Goal: Task Accomplishment & Management: Complete application form

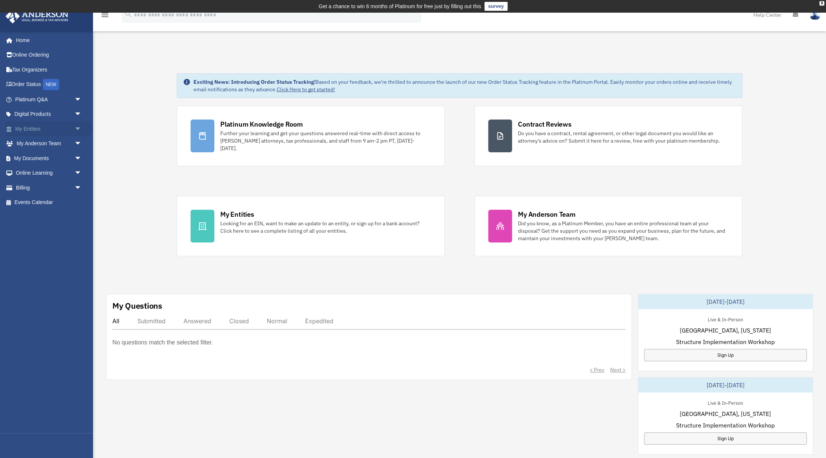
click at [79, 128] on span "arrow_drop_down" at bounding box center [81, 128] width 15 height 15
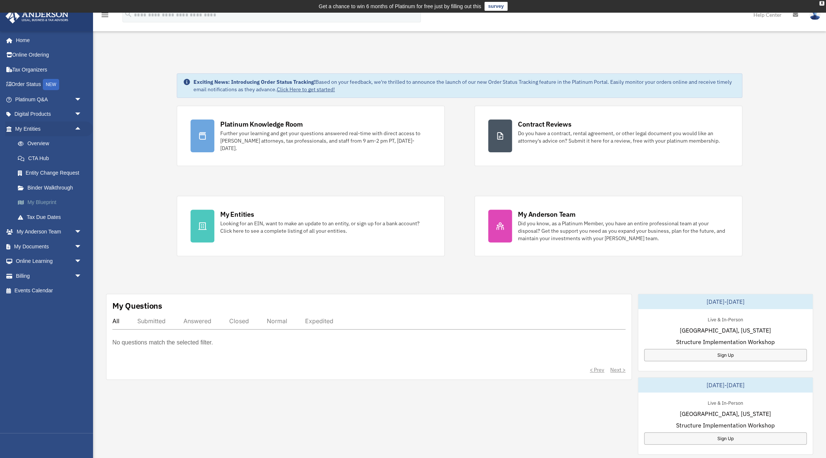
click at [45, 202] on link "My Blueprint" at bounding box center [51, 202] width 83 height 15
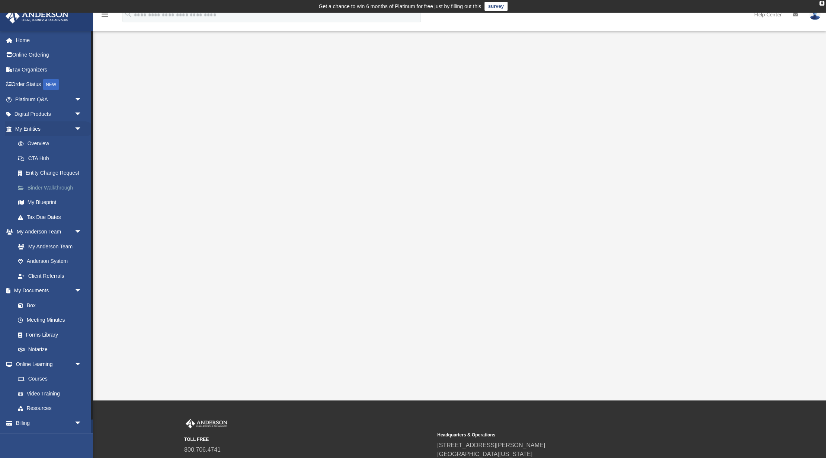
click at [60, 189] on link "Binder Walkthrough" at bounding box center [51, 187] width 83 height 15
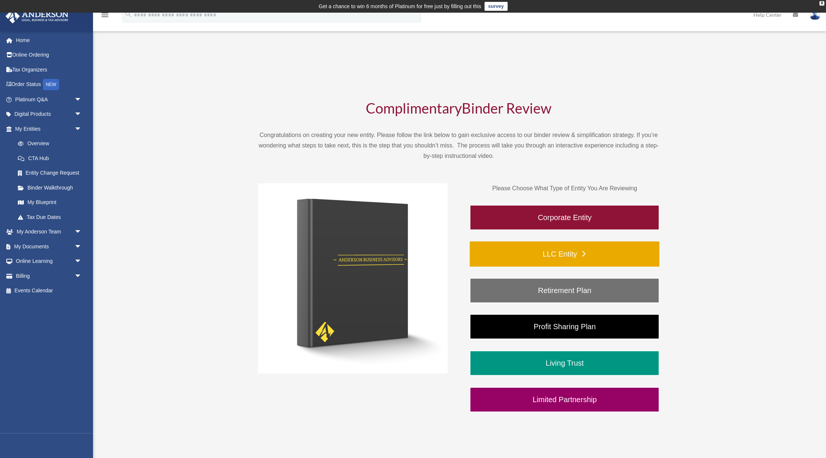
click at [550, 253] on link "LLC Entity" at bounding box center [565, 253] width 190 height 25
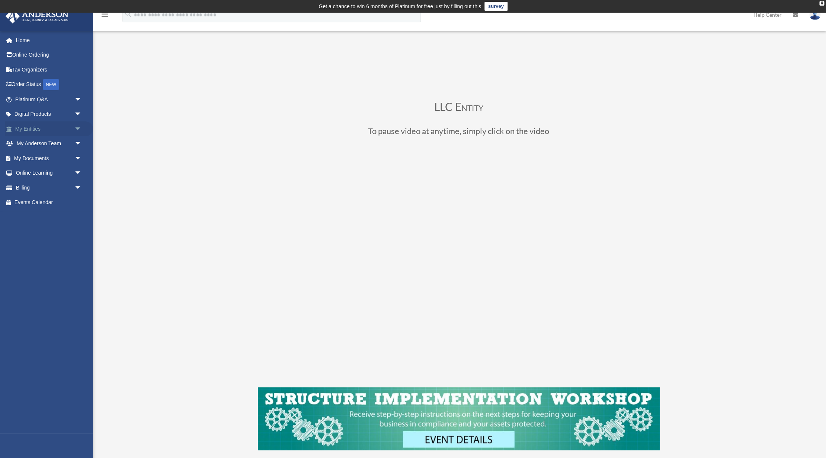
click at [35, 127] on link "My Entities arrow_drop_down" at bounding box center [49, 128] width 88 height 15
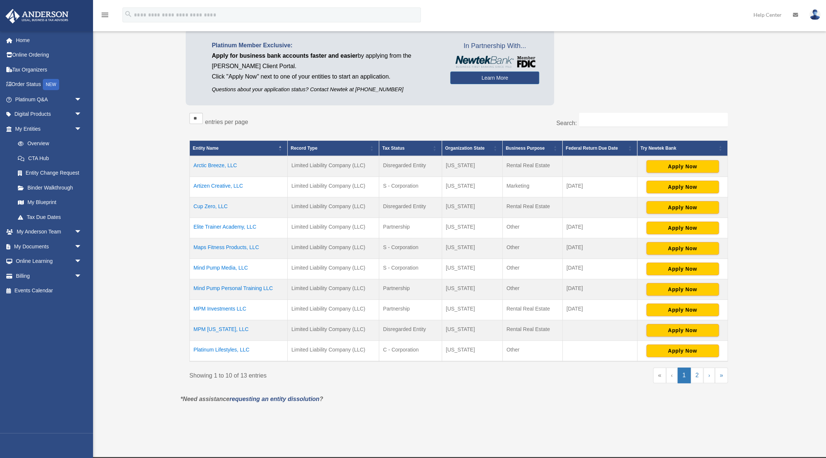
scroll to position [71, 0]
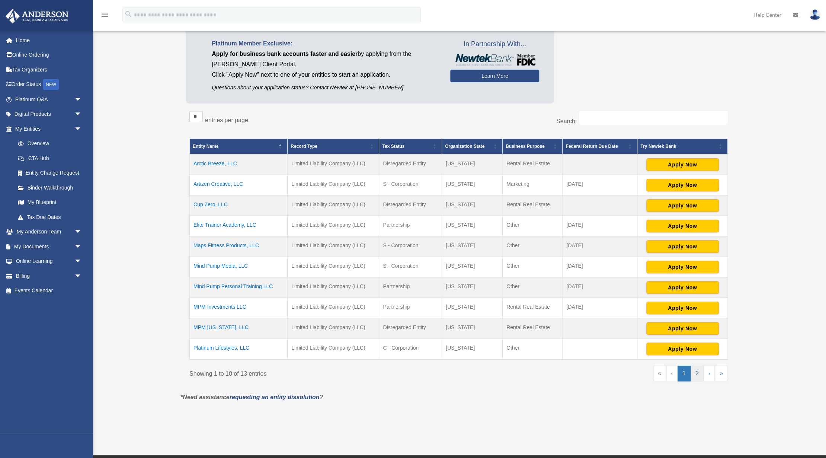
click at [699, 373] on link "2" at bounding box center [697, 373] width 13 height 16
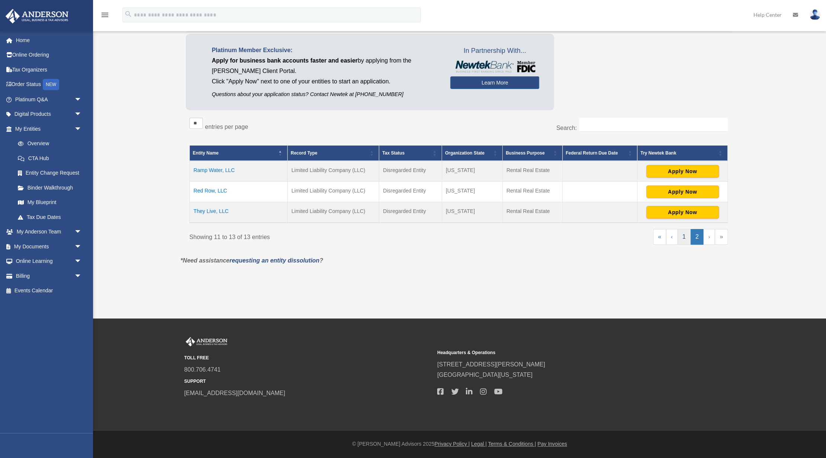
click at [686, 237] on link "1" at bounding box center [684, 237] width 13 height 16
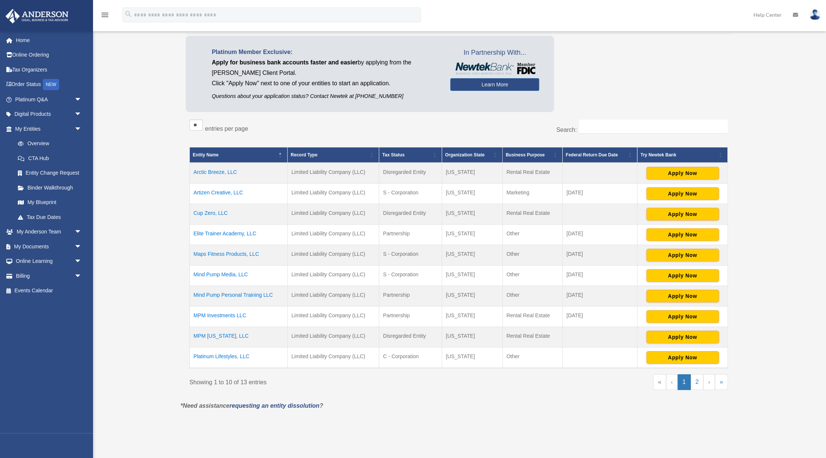
scroll to position [62, 0]
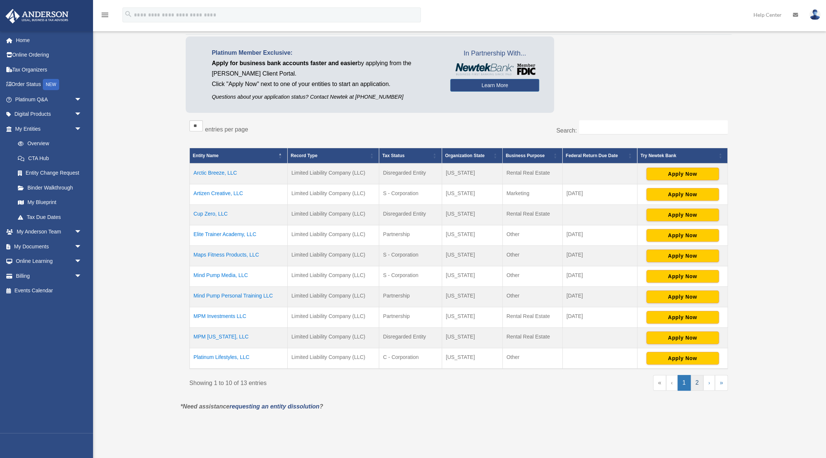
click at [696, 381] on link "2" at bounding box center [697, 383] width 13 height 16
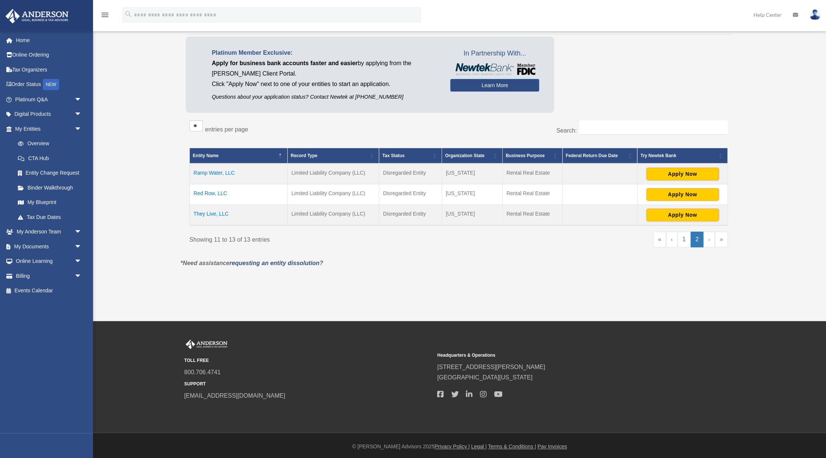
drag, startPoint x: 53, startPoint y: 215, endPoint x: 234, endPoint y: 231, distance: 182.3
click at [53, 215] on link "Tax Due Dates" at bounding box center [49, 217] width 79 height 15
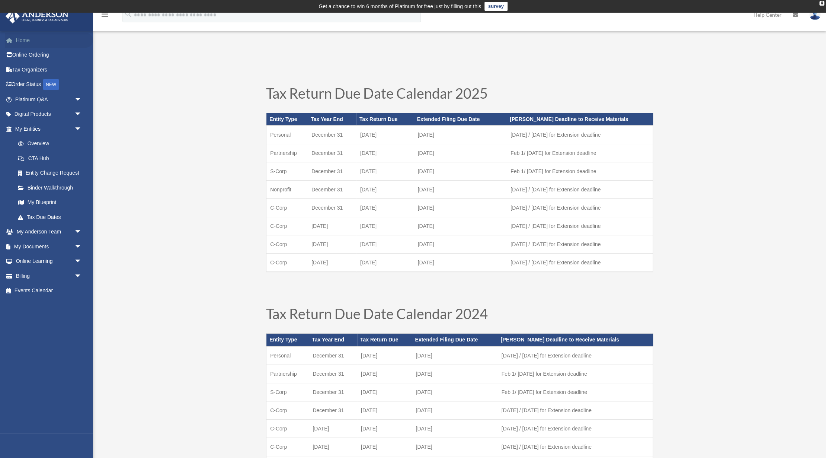
click at [17, 43] on link "Home" at bounding box center [49, 40] width 88 height 15
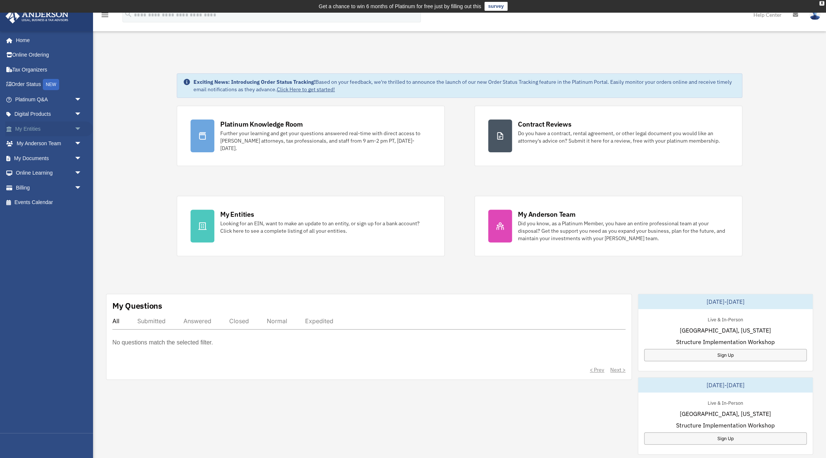
click at [78, 129] on span "arrow_drop_down" at bounding box center [81, 128] width 15 height 15
click at [78, 231] on span "arrow_drop_down" at bounding box center [81, 231] width 15 height 15
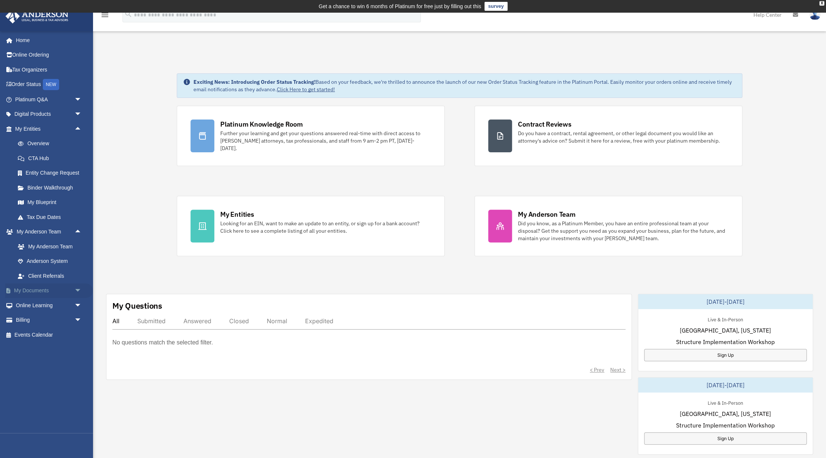
click at [79, 291] on span "arrow_drop_down" at bounding box center [81, 290] width 15 height 15
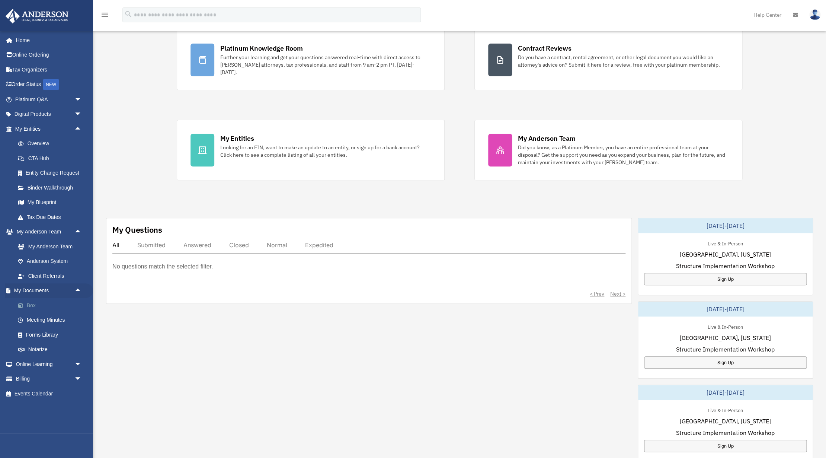
scroll to position [81, 0]
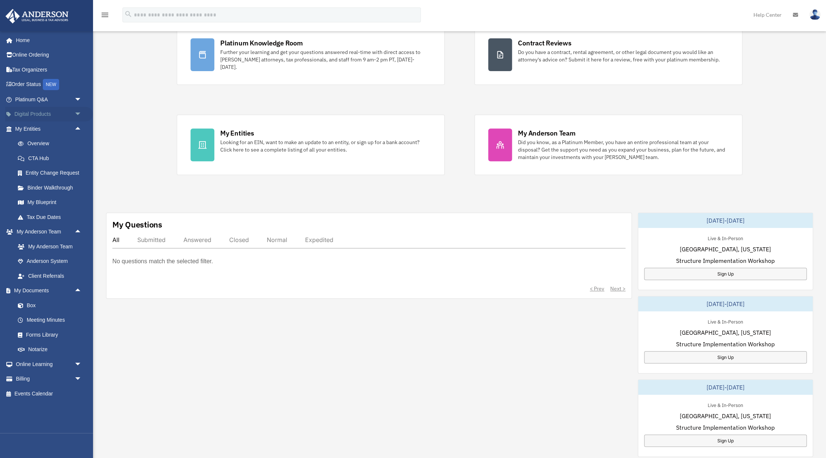
click at [80, 113] on span "arrow_drop_down" at bounding box center [81, 114] width 15 height 15
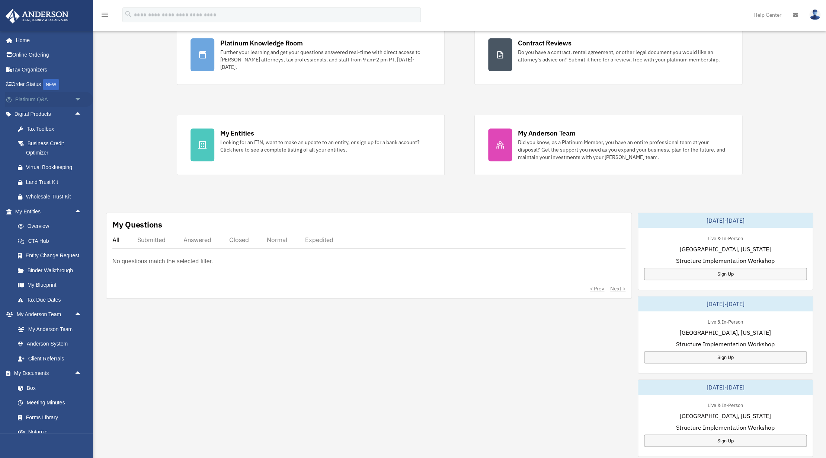
click at [78, 99] on span "arrow_drop_down" at bounding box center [81, 99] width 15 height 15
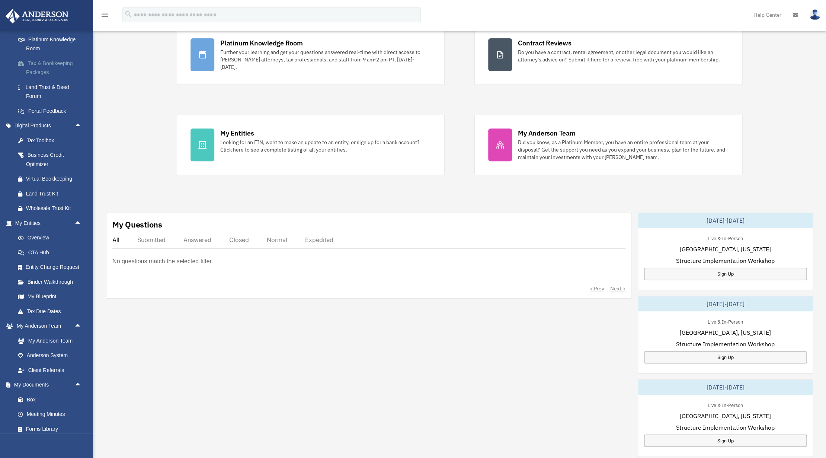
scroll to position [150, 0]
click at [30, 220] on link "My Entities arrow_drop_up" at bounding box center [49, 221] width 88 height 15
click at [31, 220] on link "My Entities arrow_drop_up" at bounding box center [49, 221] width 88 height 15
click at [41, 235] on link "Overview" at bounding box center [51, 235] width 83 height 15
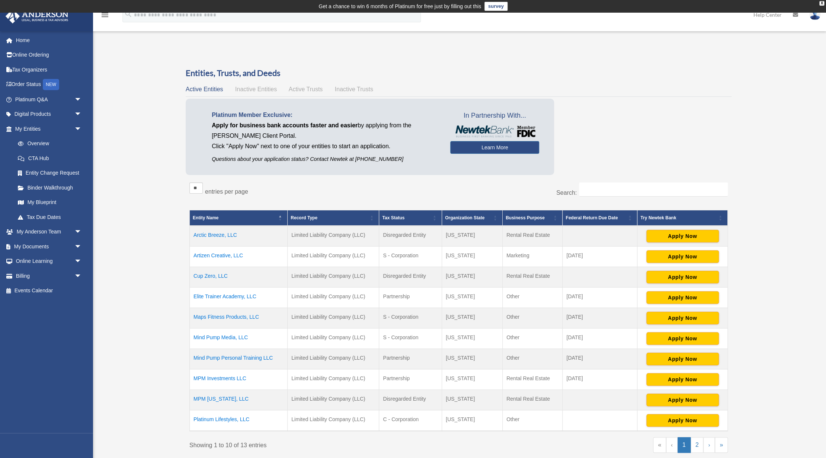
click at [266, 88] on span "Inactive Entities" at bounding box center [256, 89] width 42 height 6
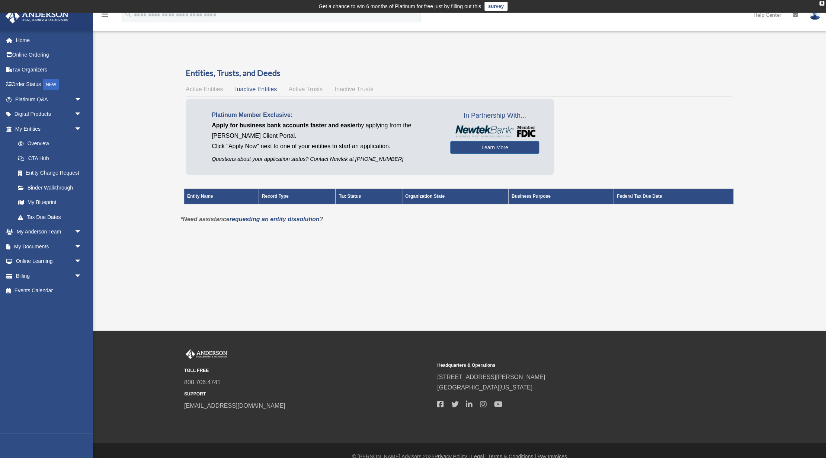
click at [303, 90] on span "Active Trusts" at bounding box center [306, 89] width 34 height 6
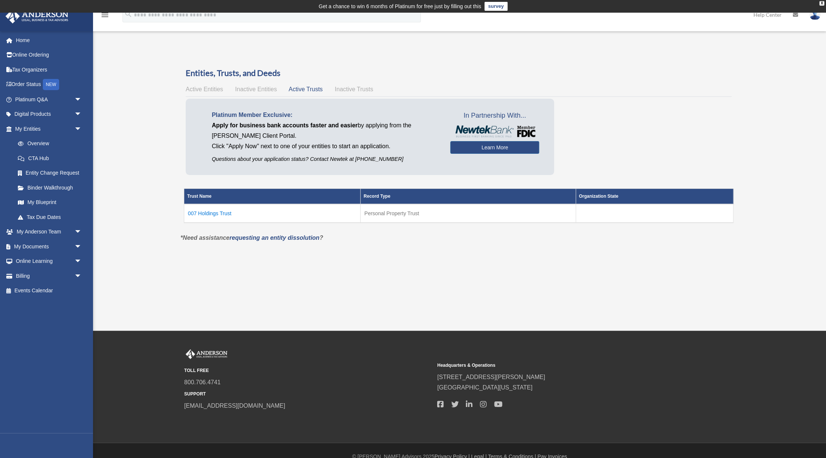
click at [220, 214] on td "007 Holdings Trust" at bounding box center [272, 213] width 176 height 19
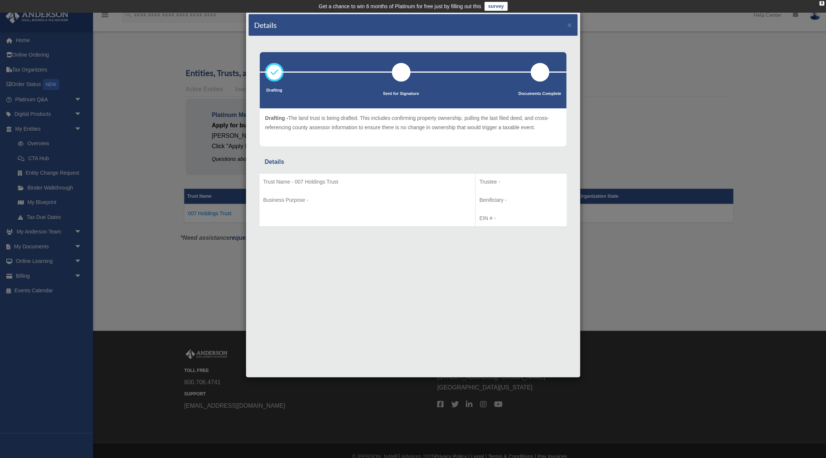
click at [142, 188] on div "Details × Drafting Sent for Signature" at bounding box center [413, 229] width 826 height 458
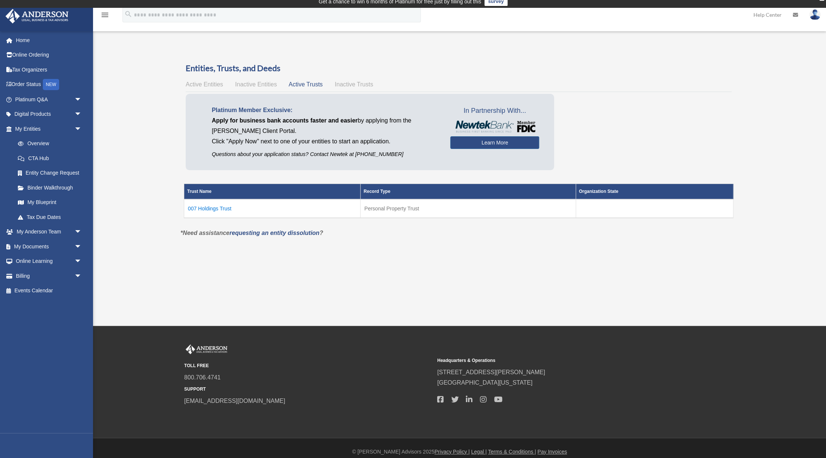
scroll to position [5, 0]
click at [25, 36] on link "Home" at bounding box center [49, 40] width 88 height 15
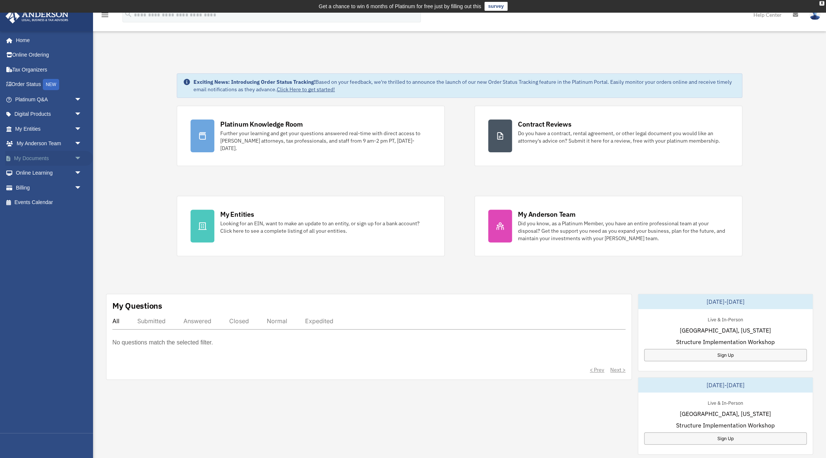
click at [80, 158] on span "arrow_drop_down" at bounding box center [81, 158] width 15 height 15
click at [31, 173] on link "Box" at bounding box center [51, 173] width 83 height 15
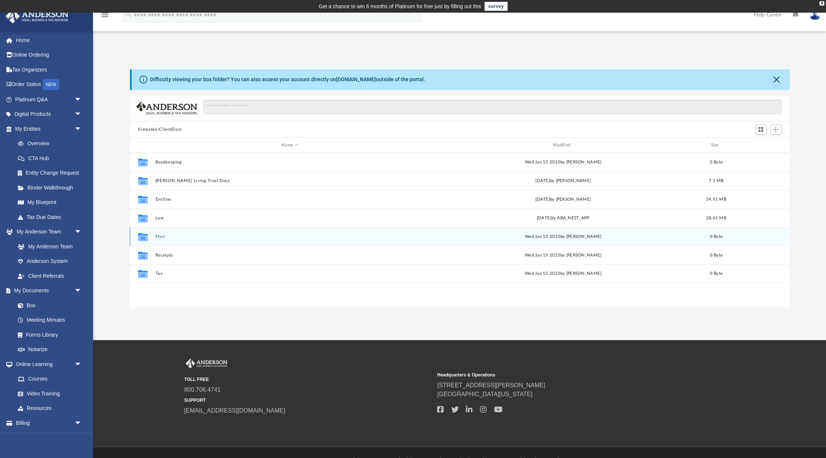
scroll to position [15, 0]
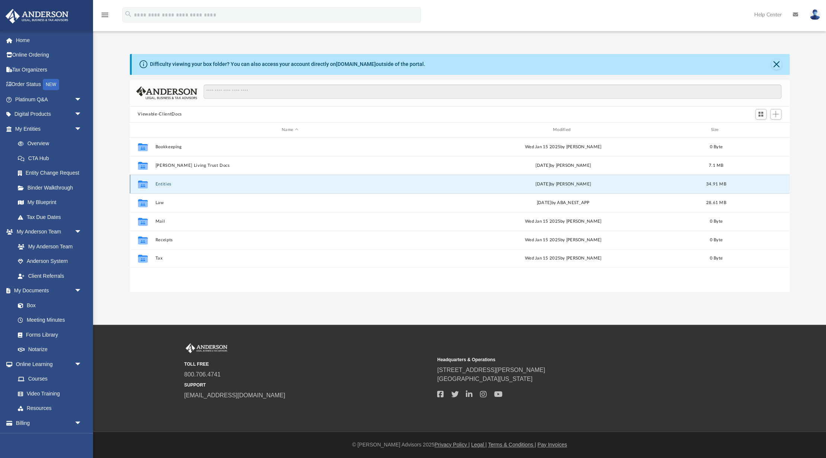
click at [168, 185] on button "Entities" at bounding box center [290, 184] width 270 height 5
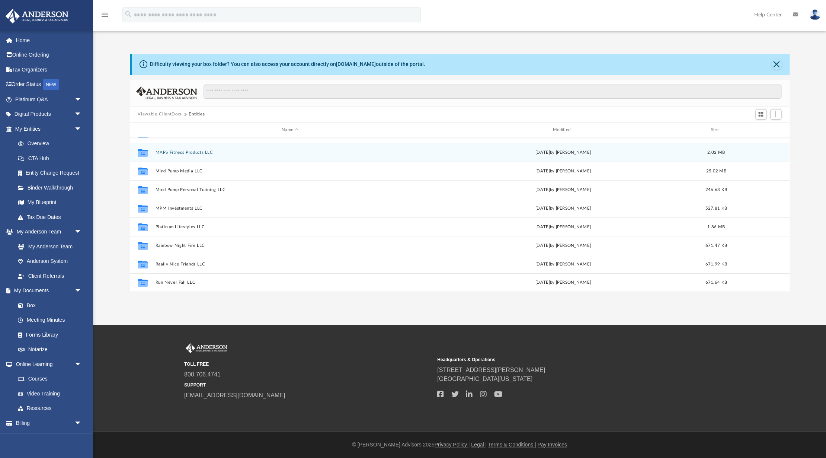
scroll to position [0, 0]
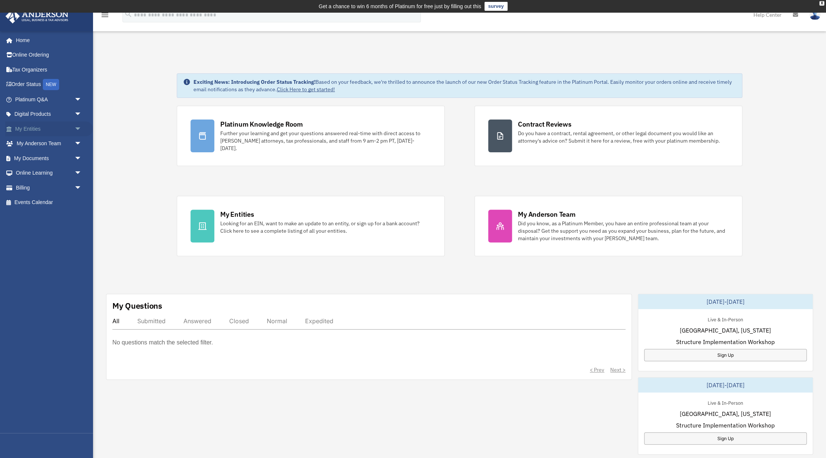
click at [75, 127] on span "arrow_drop_down" at bounding box center [81, 128] width 15 height 15
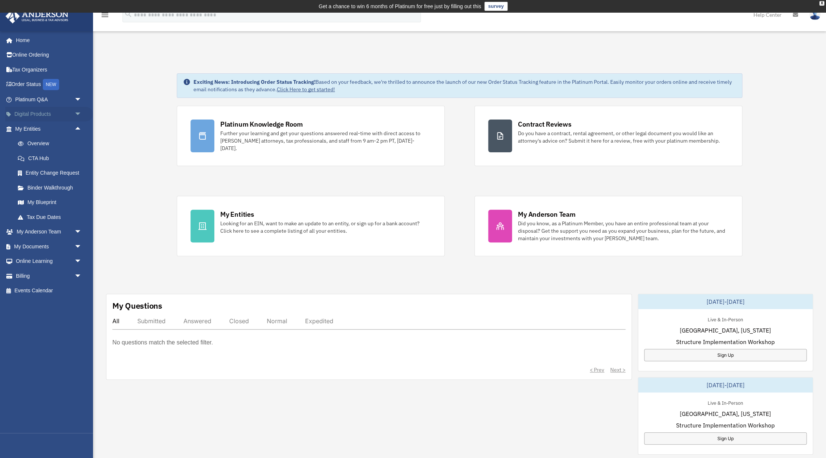
click at [80, 114] on span "arrow_drop_down" at bounding box center [81, 114] width 15 height 15
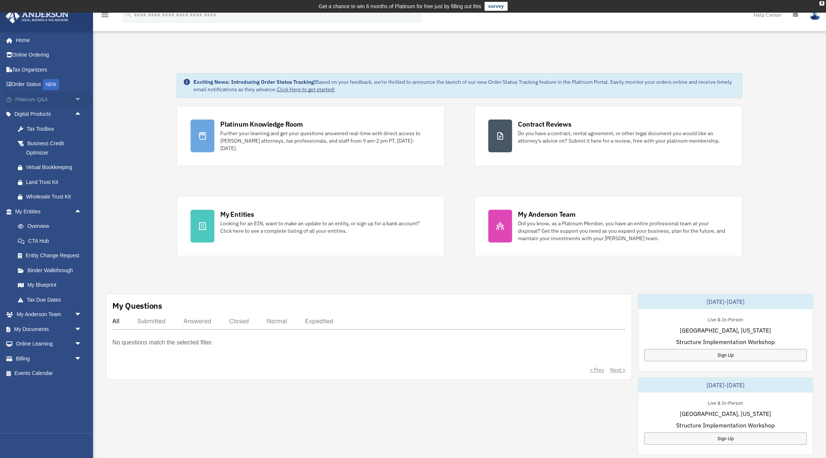
click at [84, 99] on span "arrow_drop_down" at bounding box center [81, 99] width 15 height 15
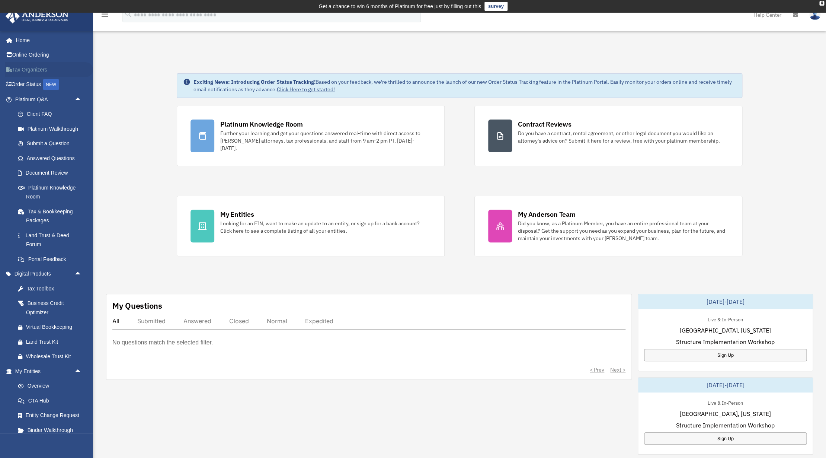
click at [38, 69] on link "Tax Organizers" at bounding box center [49, 69] width 88 height 15
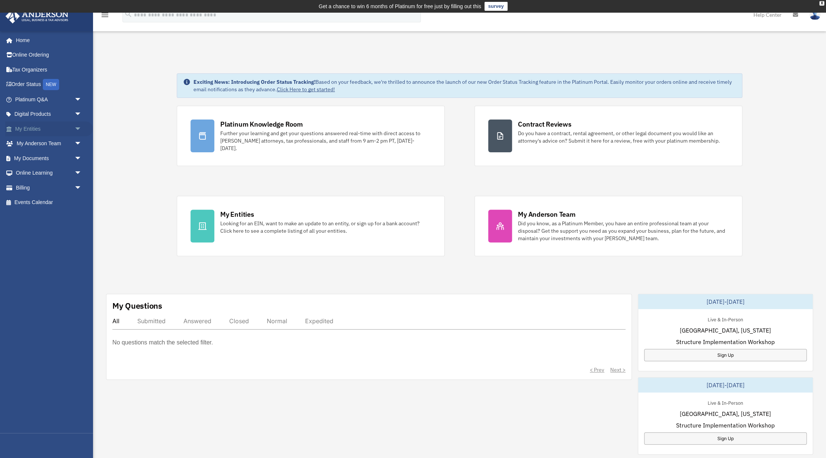
click at [77, 127] on span "arrow_drop_down" at bounding box center [81, 128] width 15 height 15
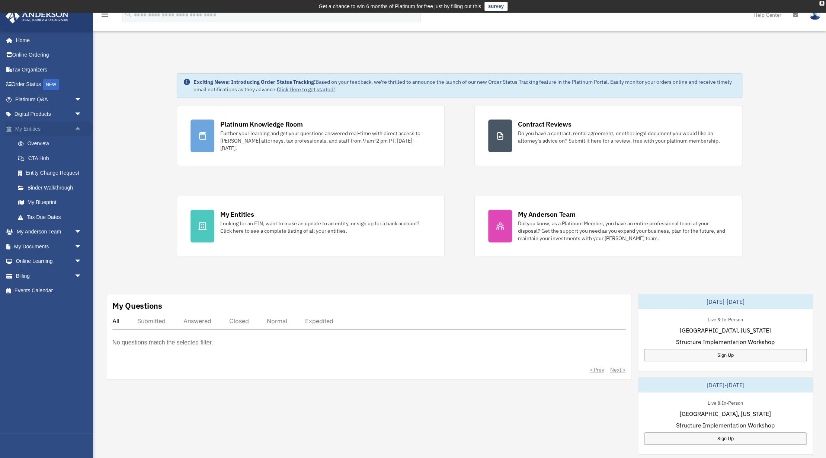
click at [77, 127] on span "arrow_drop_up" at bounding box center [81, 128] width 15 height 15
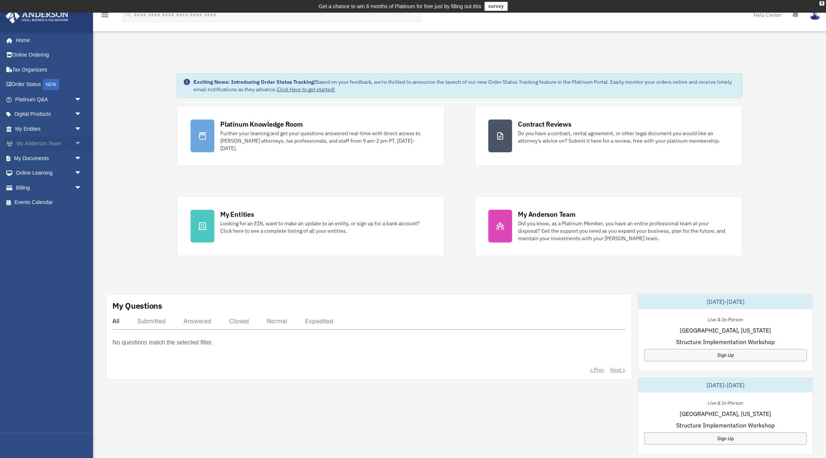
click at [78, 143] on span "arrow_drop_down" at bounding box center [81, 143] width 15 height 15
click at [78, 143] on span "arrow_drop_up" at bounding box center [81, 143] width 15 height 15
click at [78, 154] on span "arrow_drop_down" at bounding box center [81, 158] width 15 height 15
click at [31, 174] on link "Box" at bounding box center [51, 173] width 83 height 15
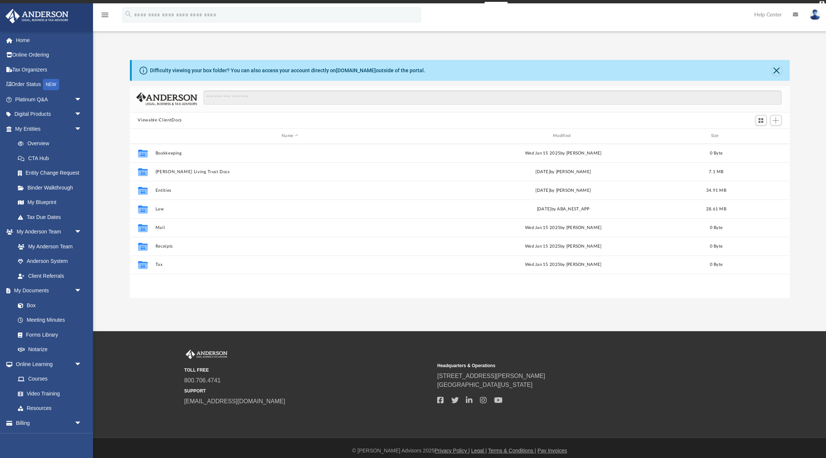
scroll to position [169, 659]
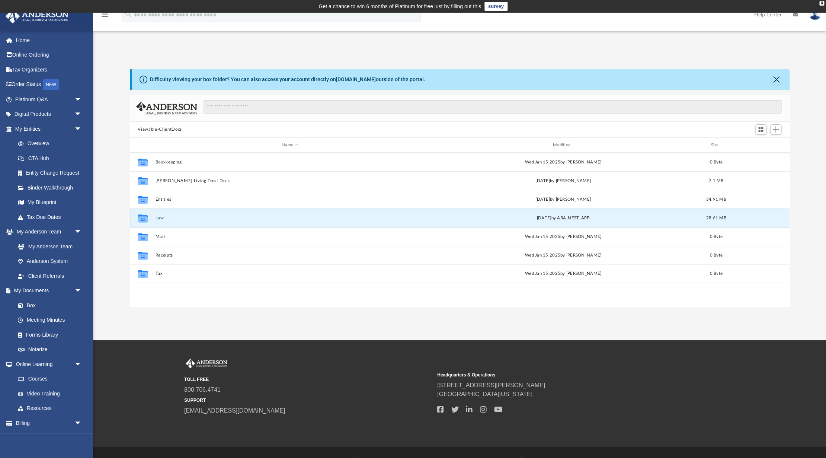
click at [163, 217] on button "Law" at bounding box center [290, 217] width 270 height 5
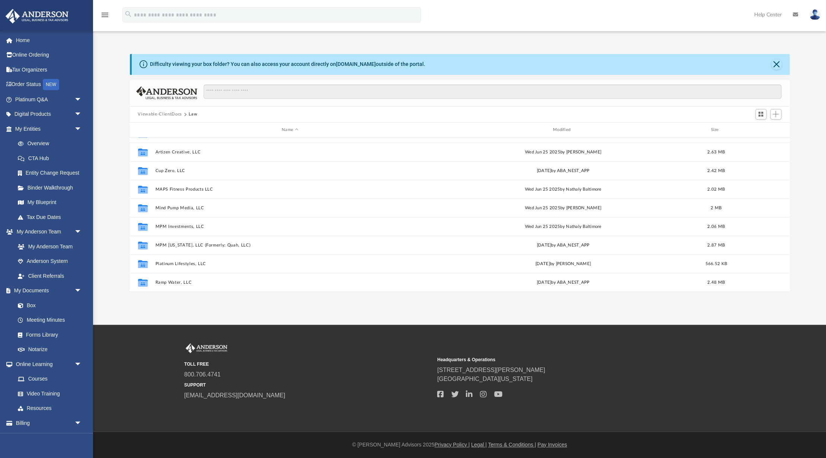
scroll to position [0, 0]
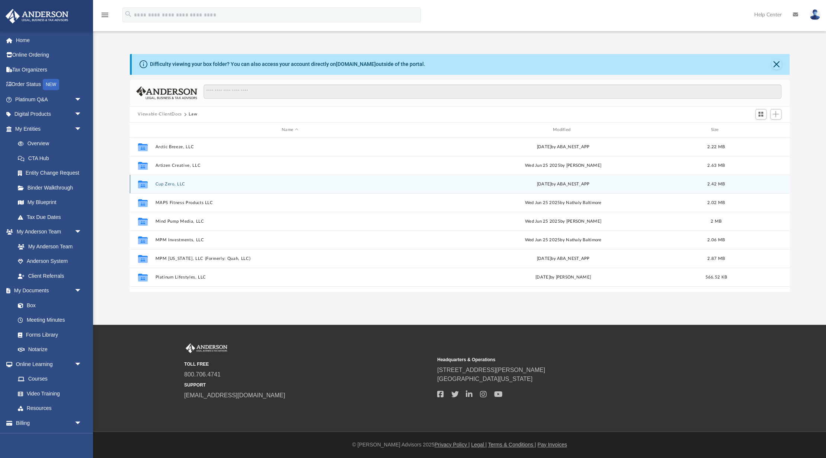
click at [167, 185] on button "Cup Zero, LLC" at bounding box center [290, 184] width 270 height 5
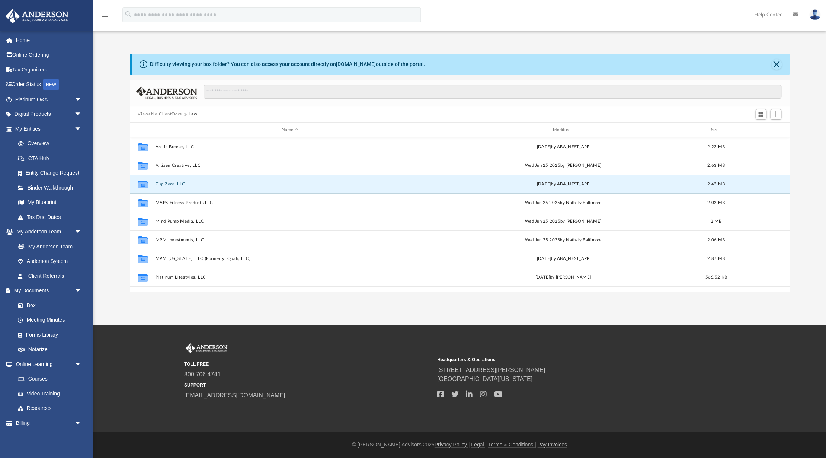
click at [167, 185] on button "Cup Zero, LLC" at bounding box center [290, 184] width 270 height 5
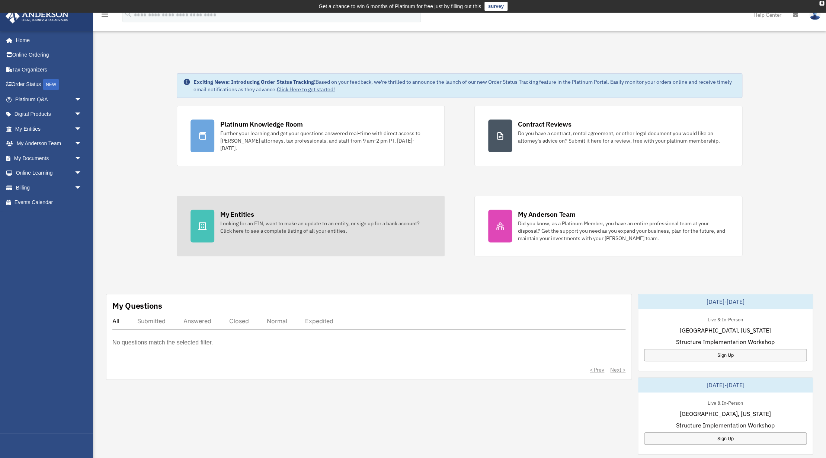
click at [239, 214] on div "My Entities" at bounding box center [236, 214] width 33 height 9
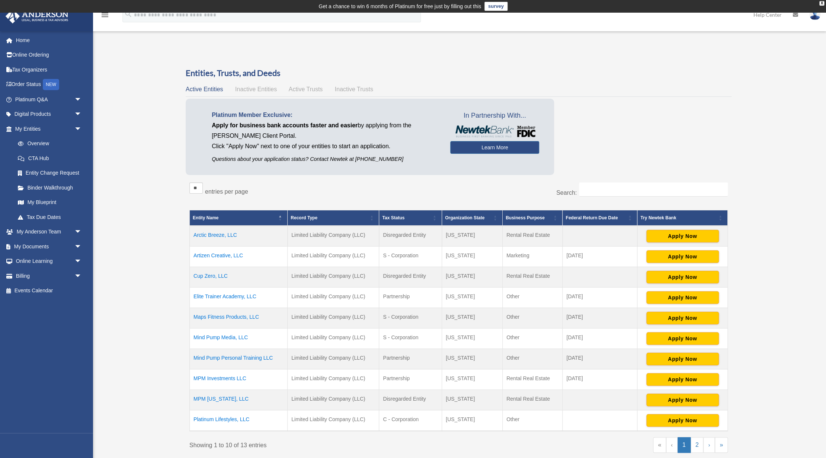
click at [212, 236] on td "Arctic Breeze, LLC" at bounding box center [239, 236] width 98 height 21
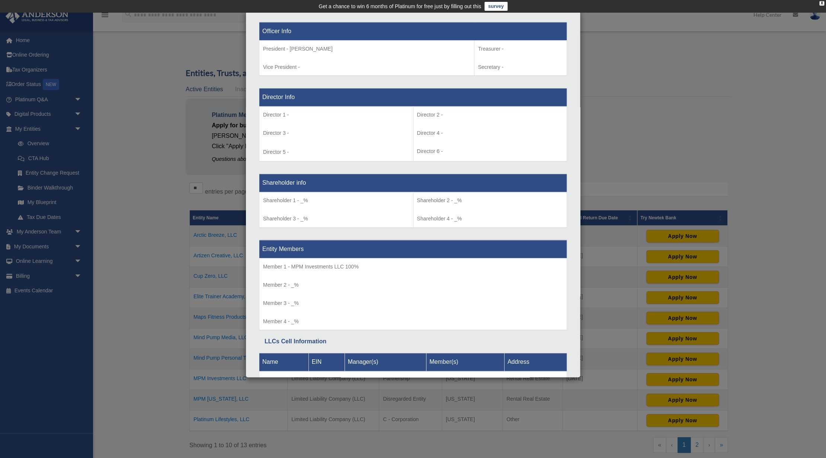
scroll to position [513, 0]
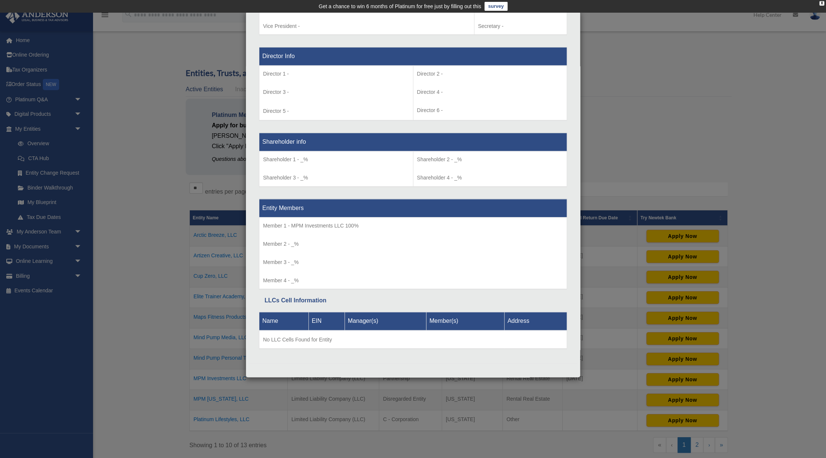
click at [124, 136] on div "Details × Articles Sent Organizational Date" at bounding box center [413, 229] width 826 height 458
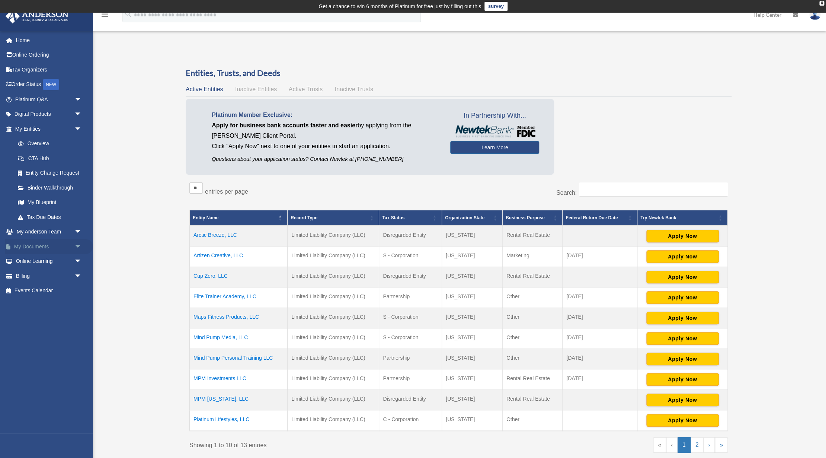
click at [81, 245] on span "arrow_drop_down" at bounding box center [81, 246] width 15 height 15
click at [53, 277] on link "Meeting Minutes" at bounding box center [51, 275] width 83 height 15
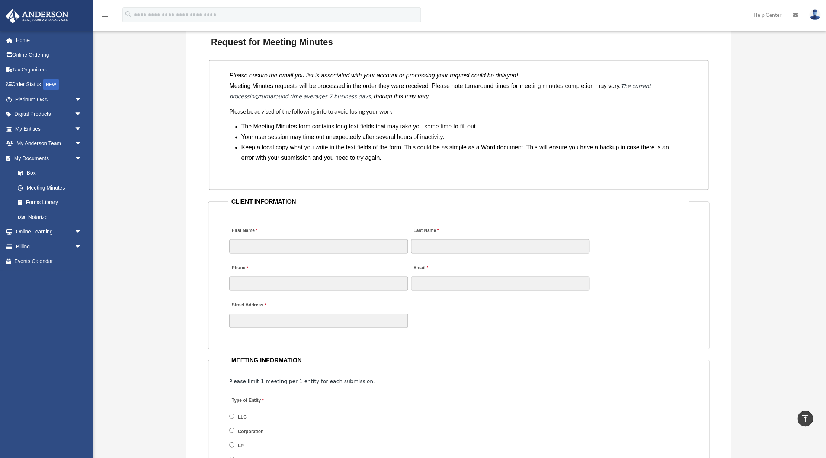
scroll to position [597, 0]
click at [300, 252] on input "First Name" at bounding box center [318, 247] width 179 height 14
type input "*******"
type input "****"
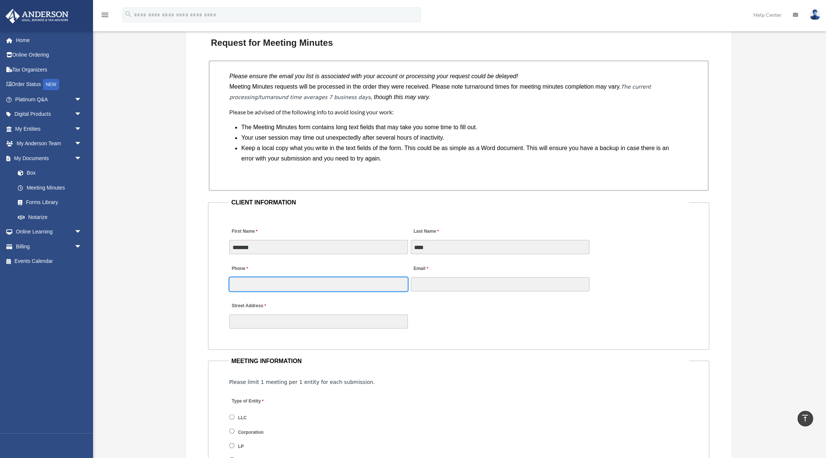
type input "**********"
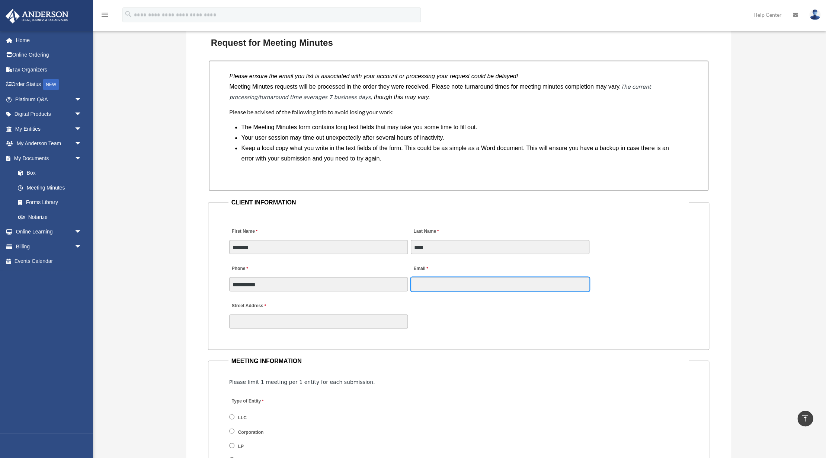
type input "**********"
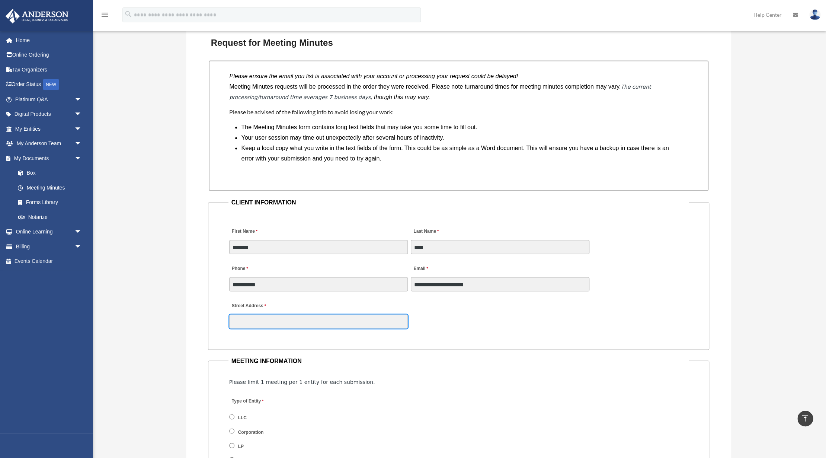
type input "**********"
type input "**"
type input "****"
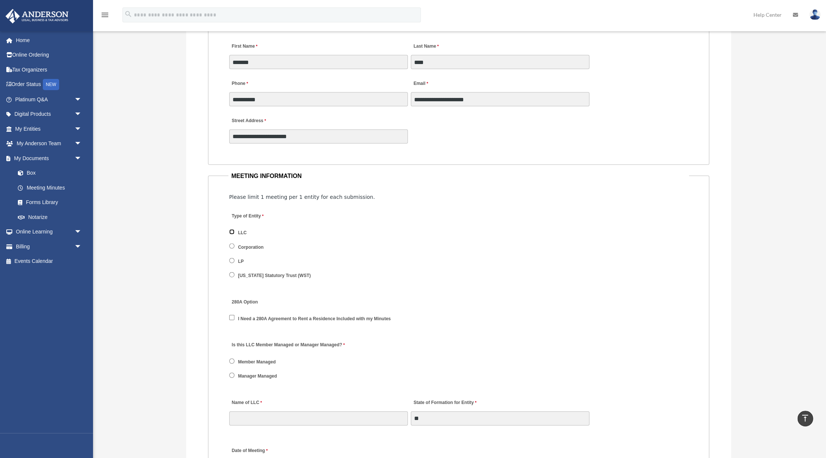
scroll to position [783, 0]
